Goal: Task Accomplishment & Management: Manage account settings

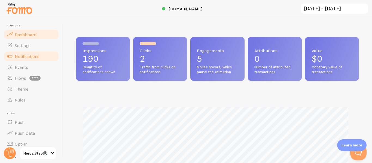
click at [25, 59] on span "Notifications" at bounding box center [27, 56] width 25 height 5
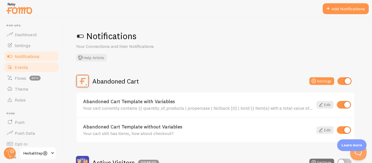
click at [21, 71] on link "Events" at bounding box center [31, 67] width 56 height 11
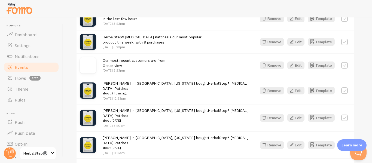
scroll to position [136, 0]
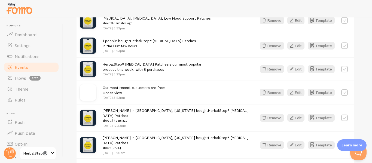
click at [292, 68] on icon "button" at bounding box center [291, 69] width 7 height 7
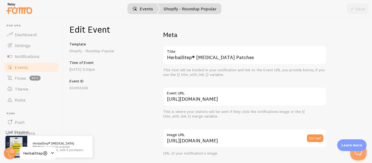
click at [145, 11] on link "Events" at bounding box center [143, 8] width 34 height 11
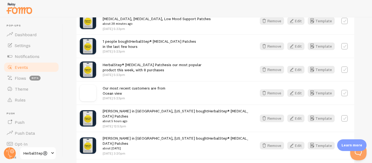
scroll to position [136, 0]
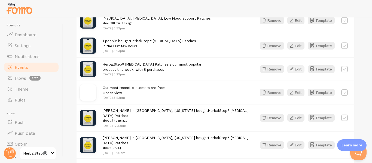
click at [300, 68] on button "Edit" at bounding box center [295, 69] width 17 height 8
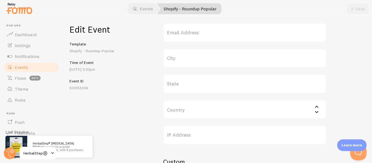
scroll to position [279, 0]
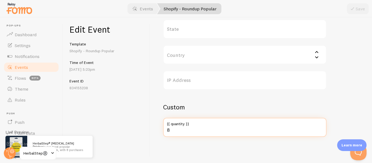
click at [175, 130] on input "8" at bounding box center [244, 127] width 163 height 19
type input "999+"
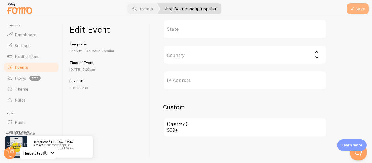
click at [362, 10] on button "Save" at bounding box center [358, 8] width 22 height 11
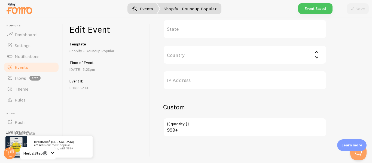
click at [144, 11] on link "Events" at bounding box center [143, 8] width 34 height 11
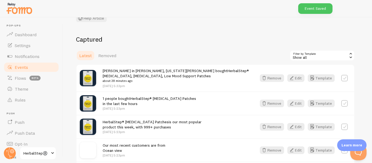
scroll to position [82, 0]
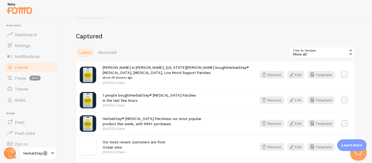
click at [297, 102] on button "Edit" at bounding box center [295, 100] width 17 height 8
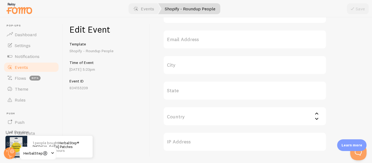
scroll to position [279, 0]
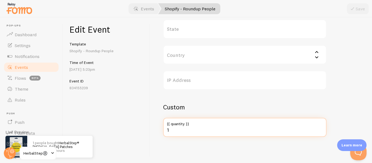
click at [176, 131] on input "1" at bounding box center [244, 127] width 163 height 19
type input "14"
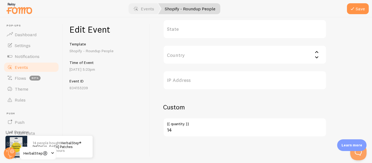
click at [149, 119] on div "Edit Event Template Shopify - Roundup People Time of Event [DATE] 5:23pm Event …" at bounding box center [106, 90] width 87 height 146
click at [362, 13] on button "Save" at bounding box center [358, 8] width 22 height 11
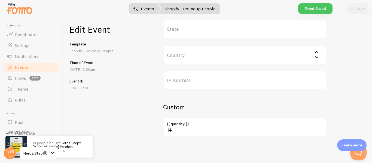
click at [136, 10] on span at bounding box center [136, 8] width 7 height 7
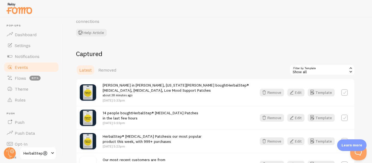
scroll to position [54, 0]
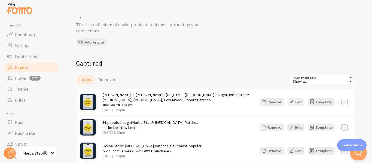
click at [296, 102] on button "Edit" at bounding box center [295, 102] width 17 height 8
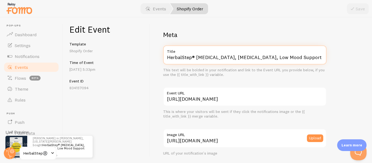
drag, startPoint x: 218, startPoint y: 58, endPoint x: 284, endPoint y: 59, distance: 66.1
click at [284, 59] on input "HerbalStep® [MEDICAL_DATA], [MEDICAL_DATA], Low Mood Support Patches" at bounding box center [244, 54] width 163 height 19
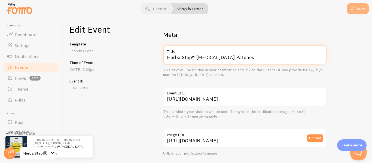
type input "HerbalStep® [MEDICAL_DATA] Patches"
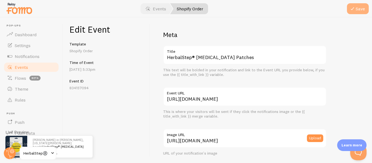
click at [364, 7] on button "Save" at bounding box center [358, 8] width 22 height 11
click at [25, 68] on span "Events" at bounding box center [21, 66] width 13 height 5
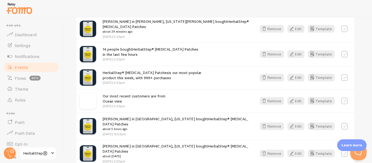
scroll to position [136, 0]
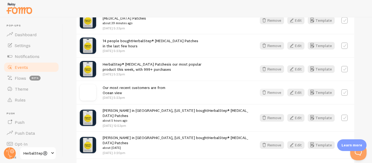
click at [266, 90] on icon "button" at bounding box center [264, 92] width 7 height 7
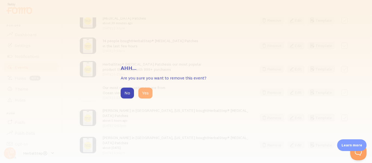
click at [147, 89] on button "Yes" at bounding box center [145, 93] width 14 height 11
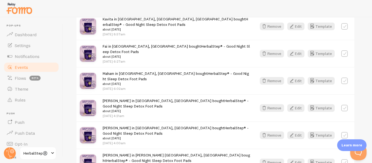
scroll to position [599, 0]
